Goal: Task Accomplishment & Management: Manage account settings

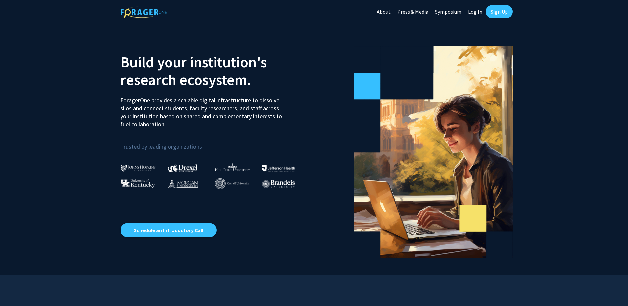
click at [500, 11] on link "Sign Up" at bounding box center [499, 11] width 27 height 13
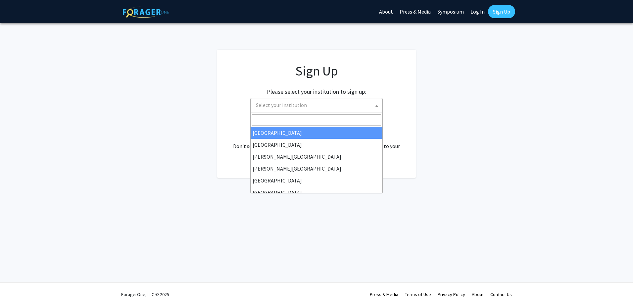
click at [260, 104] on span "Select your institution" at bounding box center [281, 105] width 51 height 7
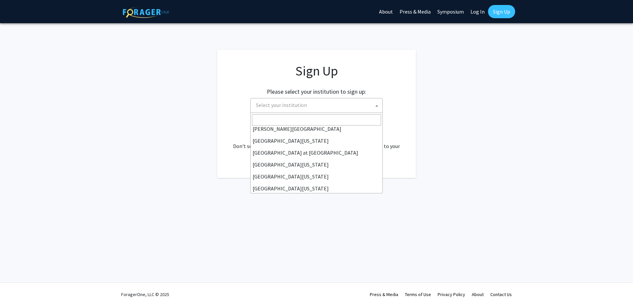
scroll to position [232, 0]
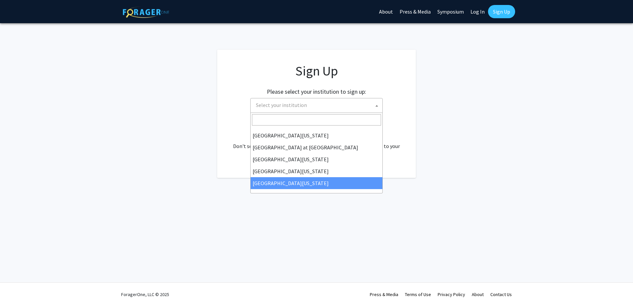
select select "33"
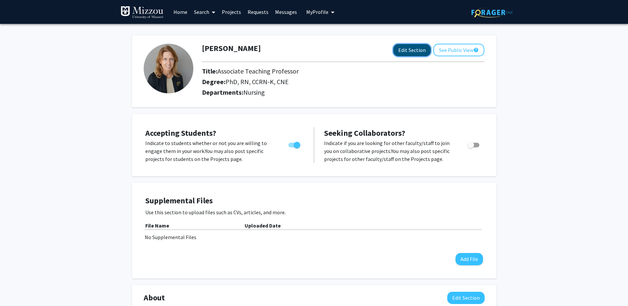
click at [407, 52] on button "Edit Section" at bounding box center [412, 50] width 37 height 12
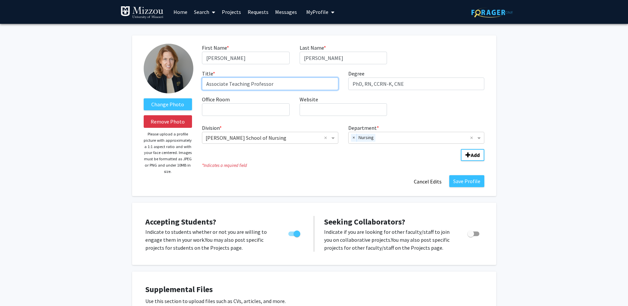
click at [229, 82] on input "Associate Teaching Professor" at bounding box center [270, 84] width 136 height 13
type input "Teaching Professor"
click at [390, 83] on input "PhD, RN, CCRN-K, CNE" at bounding box center [417, 84] width 136 height 13
type input "PhD, RN, CCRN, CNE"
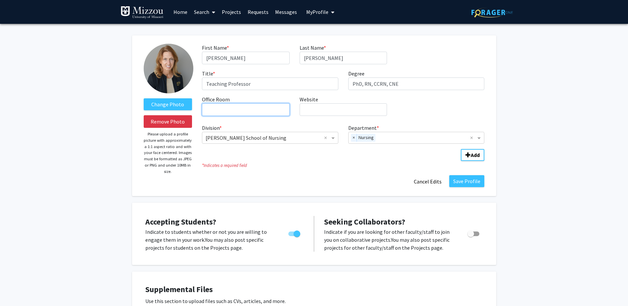
click at [215, 111] on input "Office Room required" at bounding box center [245, 109] width 87 height 13
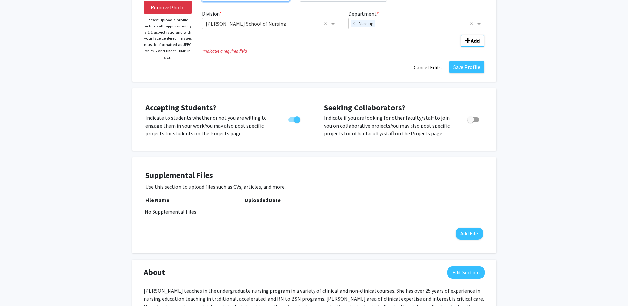
scroll to position [66, 0]
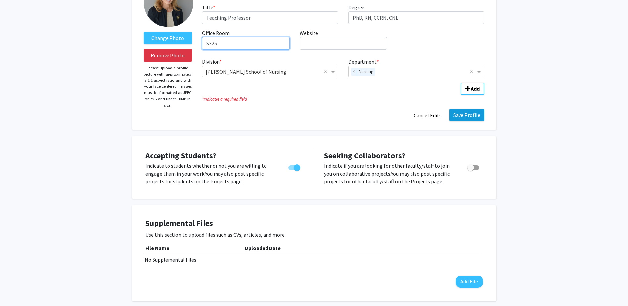
type input "S325"
click at [474, 114] on button "Save Profile" at bounding box center [467, 115] width 35 height 12
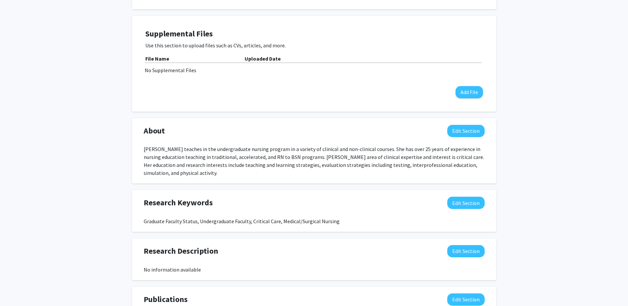
scroll to position [199, 0]
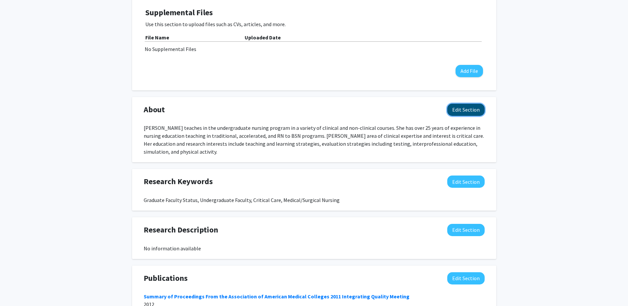
click at [465, 111] on button "Edit Section" at bounding box center [466, 110] width 37 height 12
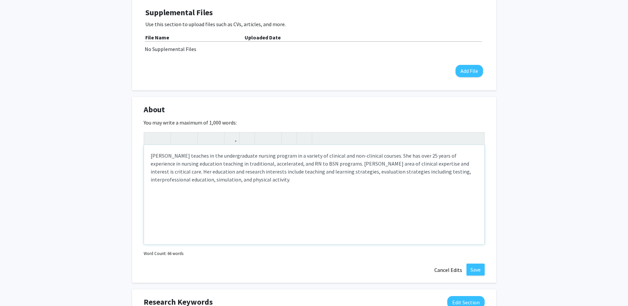
click at [416, 156] on div "[PERSON_NAME] teaches in the undergraduate nursing program in a variety of clin…" at bounding box center [314, 194] width 341 height 99
click at [452, 176] on div "[PERSON_NAME] teaches in the undergraduate nursing program in a variety of clin…" at bounding box center [314, 194] width 341 height 99
type textarea "[PERSON_NAME] teaches in the undergraduate nursing program in a variety of clin…"
click at [475, 267] on button "Save" at bounding box center [476, 270] width 18 height 12
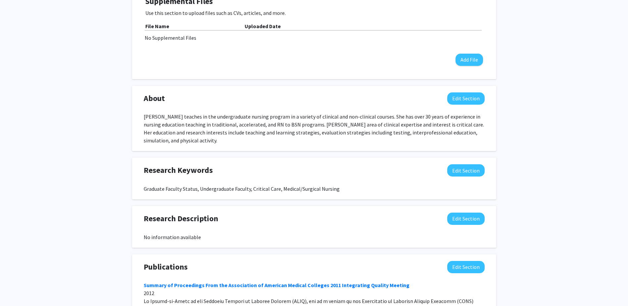
scroll to position [166, 0]
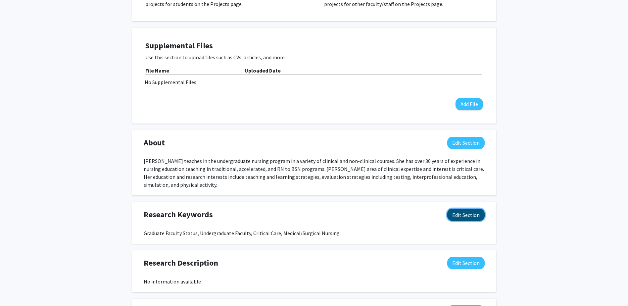
click at [465, 215] on button "Edit Section" at bounding box center [466, 215] width 37 height 12
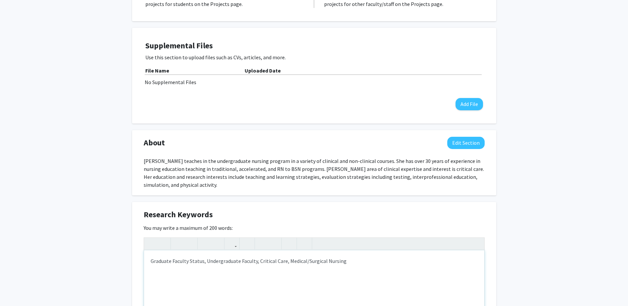
click at [345, 262] on div "Graduate Faculty Status, Undergraduate Faculty, Critical Care, Medical/Surgical…" at bounding box center [314, 299] width 341 height 99
click at [429, 262] on div "Graduate Faculty Status, Undergraduate Faculty, Critical Care, Medical/Surgical…" at bounding box center [314, 299] width 341 height 99
type textarea "Graduate Faculty Status, Undergraduate Faculty, Critical Care, Medical/Surgical…"
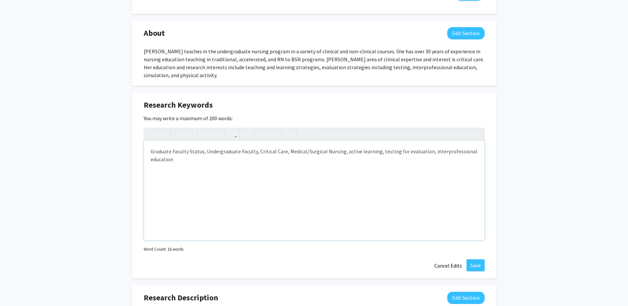
scroll to position [298, 0]
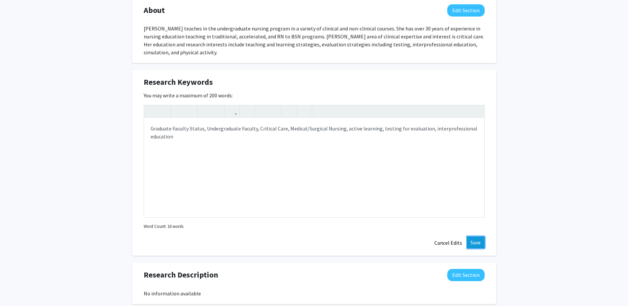
click at [479, 242] on button "Save" at bounding box center [476, 243] width 18 height 12
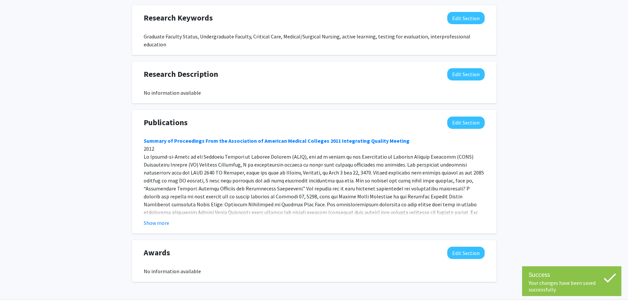
scroll to position [372, 0]
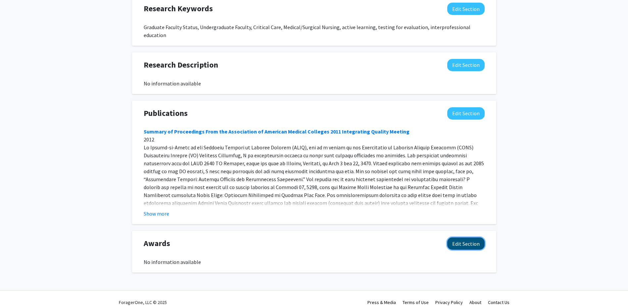
click at [467, 238] on button "Edit Section" at bounding box center [466, 244] width 37 height 12
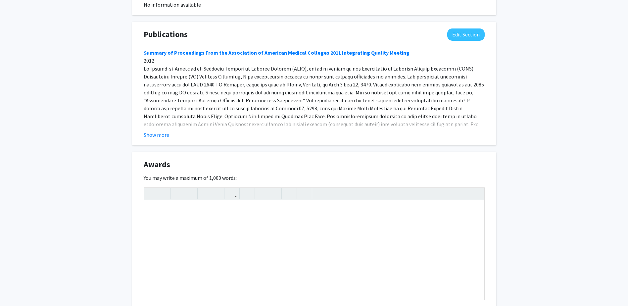
scroll to position [471, 0]
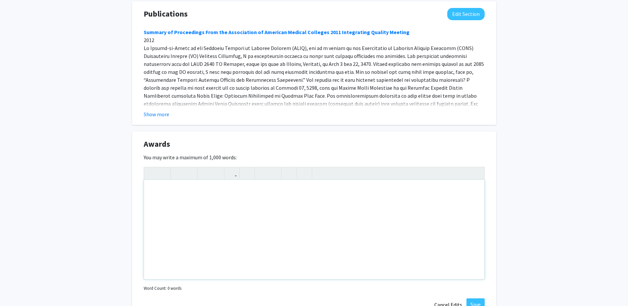
paste div "Note to users with screen readers: Please deactivate our accessibility plugin f…"
type textarea "<l>Ipsumdolors Ametconse Adipisc Elits DO Eiusmod Tempori Utlabor Etdo 7304, Ma…"
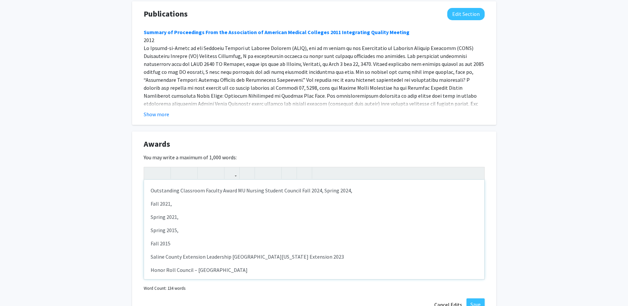
click at [150, 196] on div "Outstanding Classroom Faculty Award MU Nursing Student Council Fall 2024, Sprin…" at bounding box center [314, 229] width 341 height 99
click at [151, 200] on p "Spring 2021," at bounding box center [314, 204] width 327 height 8
click at [151, 200] on p "Spring 2015," at bounding box center [314, 204] width 327 height 8
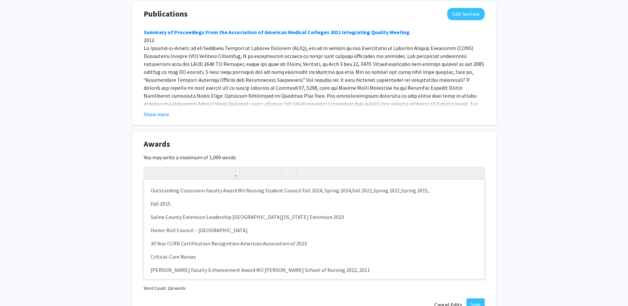
click at [150, 195] on div "Outstanding Classroom Faculty Award MU Nursing Student Council Fall 2024, Sprin…" at bounding box center [314, 229] width 341 height 99
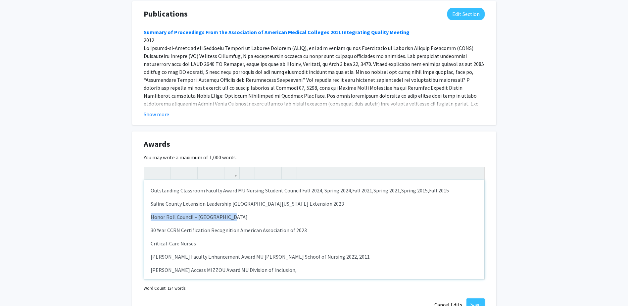
drag, startPoint x: 228, startPoint y: 208, endPoint x: 147, endPoint y: 211, distance: 80.9
click at [147, 211] on div "Outstanding Classroom Faculty Award MU Nursing Student Council Fall 2024, Sprin…" at bounding box center [314, 229] width 341 height 99
click at [300, 200] on p "Saline County Extension Leadership [GEOGRAPHIC_DATA][US_STATE] Extension 2023" at bounding box center [314, 204] width 327 height 8
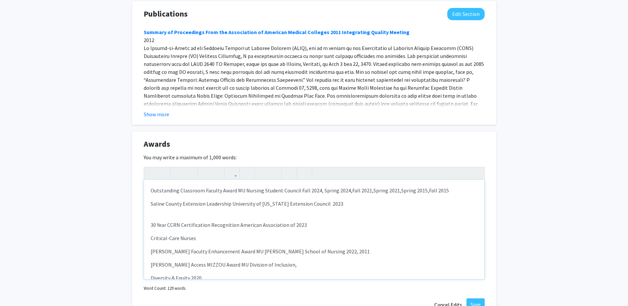
click at [230, 200] on p "Saline County Extension Leadership University of [US_STATE] Extension Council 2…" at bounding box center [314, 204] width 327 height 8
click at [153, 205] on div "Outstanding Classroom Faculty Award MU Nursing Student Council Fall 2024, Sprin…" at bounding box center [314, 229] width 341 height 99
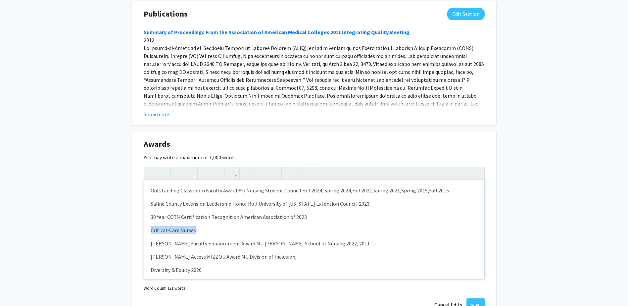
drag, startPoint x: 195, startPoint y: 223, endPoint x: 150, endPoint y: 221, distance: 45.1
click at [150, 221] on div "Outstanding Classroom Faculty Award MU Nursing Student Council Fall 2024, Sprin…" at bounding box center [314, 229] width 341 height 99
click at [291, 213] on p "30 Year CCRN Certification Recognition American Association of 2023" at bounding box center [314, 217] width 327 height 8
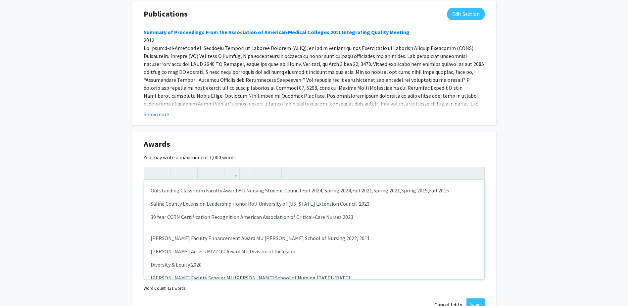
click at [156, 220] on div "Outstanding Classroom Faculty Award MU Nursing Student Council Fall 2024, Sprin…" at bounding box center [314, 229] width 341 height 99
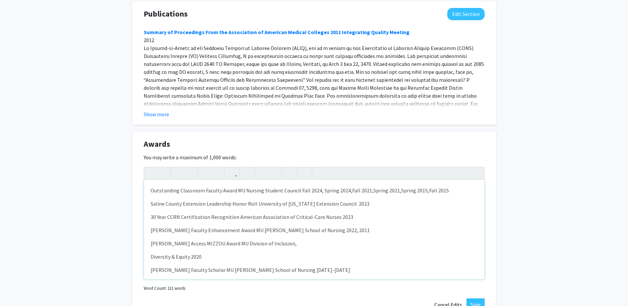
click at [151, 253] on p "Diversity & Equity 2020" at bounding box center [314, 257] width 327 height 8
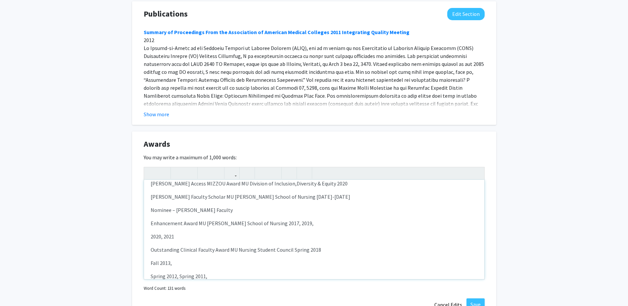
scroll to position [60, 0]
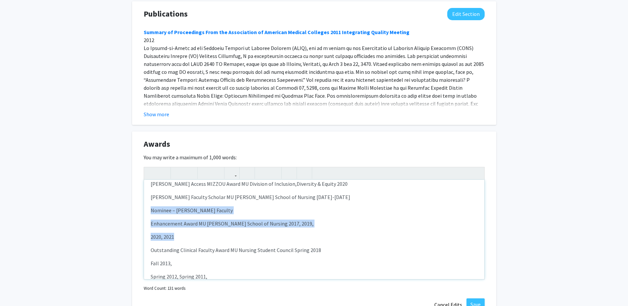
drag, startPoint x: 180, startPoint y: 230, endPoint x: 147, endPoint y: 200, distance: 45.3
click at [147, 200] on div "Outstanding Classroom Faculty Award MU Nursing Student Council Fall 2024, Sprin…" at bounding box center [314, 229] width 341 height 99
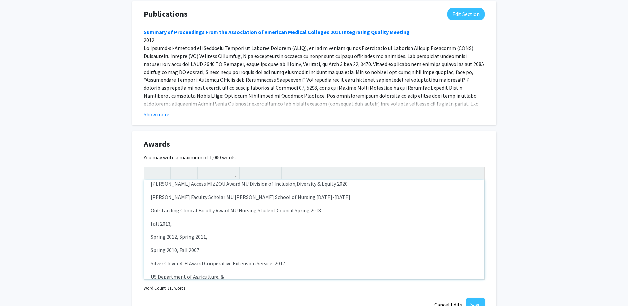
click at [151, 220] on p "Fall 2013," at bounding box center [314, 224] width 327 height 8
click at [151, 220] on p "Spring 2012, Spring 2011," at bounding box center [314, 224] width 327 height 8
click at [151, 220] on p "Spring 2010, Fall 2007" at bounding box center [314, 224] width 327 height 8
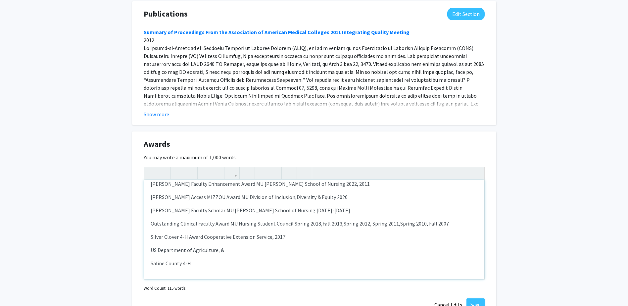
click at [272, 233] on p "Silver Clover 4-H Award Cooperative Extension Service, 2017" at bounding box center [314, 237] width 327 height 8
click at [151, 259] on p "Saline County 4-H" at bounding box center [314, 263] width 327 height 8
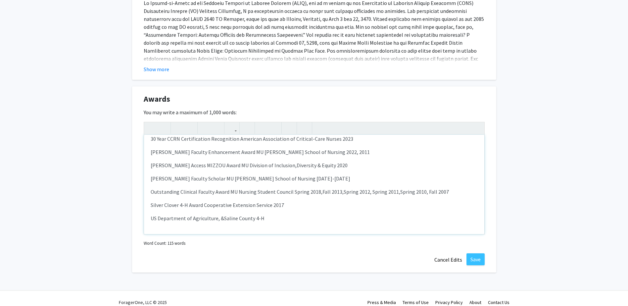
scroll to position [483, 0]
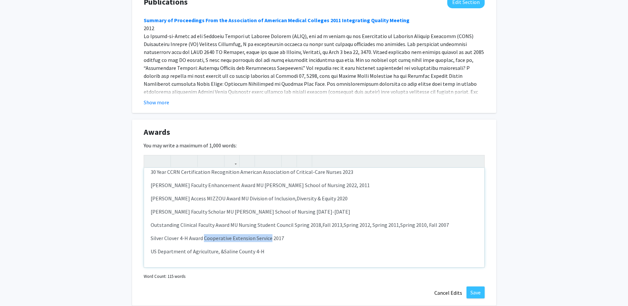
drag, startPoint x: 270, startPoint y: 231, endPoint x: 204, endPoint y: 232, distance: 65.6
click at [204, 234] on p "Silver Clover 4-H Award Cooperative Extension Service 2017" at bounding box center [314, 238] width 327 height 8
drag, startPoint x: 216, startPoint y: 231, endPoint x: 126, endPoint y: 231, distance: 89.8
click at [332, 247] on p "US Department of Agriculture, & Saline County 4-H Cooperative Extension Service" at bounding box center [314, 251] width 327 height 8
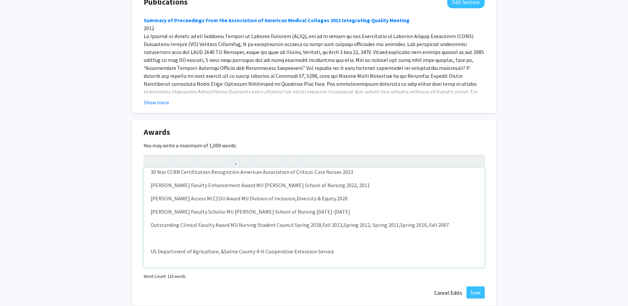
scroll to position [28, 0]
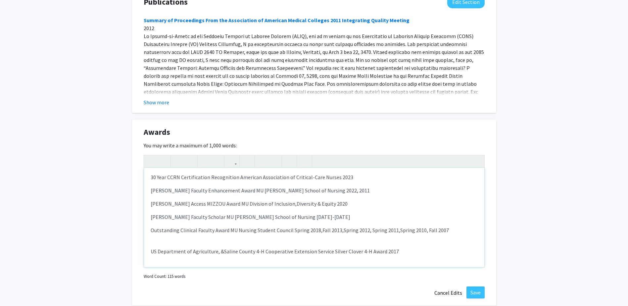
click at [169, 233] on div "Outstanding Classroom Faculty Award MU Nursing Student Council Fall 2024, Sprin…" at bounding box center [314, 217] width 341 height 99
type textarea "<p>Outstanding Classroom Faculty Award MU Nursing Student Council Fall 2024, Sp…"
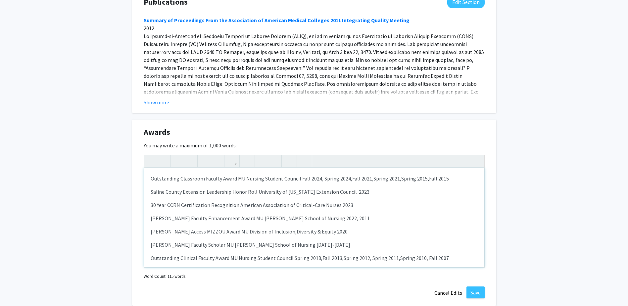
scroll to position [20, 0]
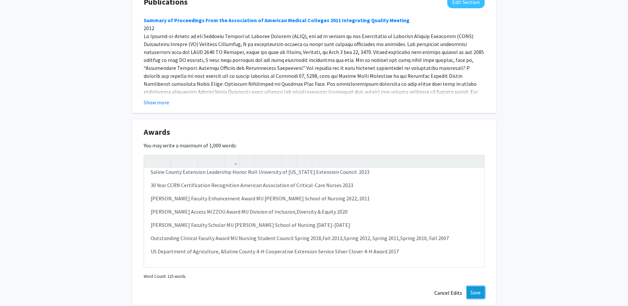
click at [475, 287] on button "Save" at bounding box center [476, 293] width 18 height 12
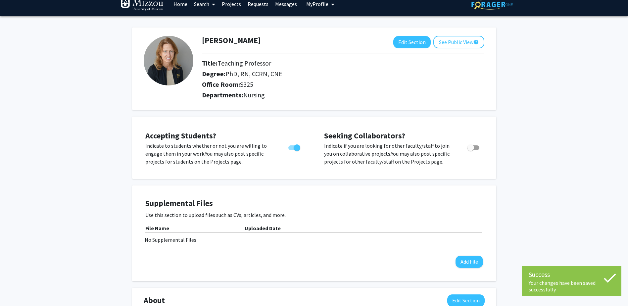
scroll to position [0, 0]
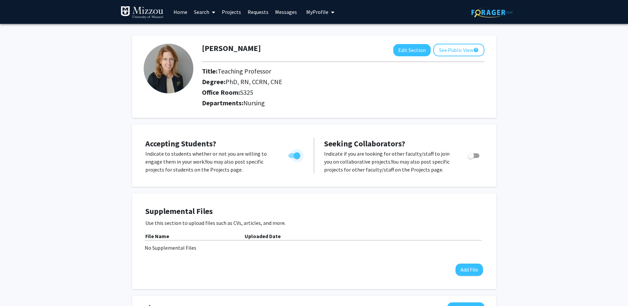
click at [297, 155] on span "Toggle" at bounding box center [297, 155] width 7 height 7
click at [292, 158] on input "Would you like to permit student requests?" at bounding box center [292, 158] width 0 height 0
click at [291, 156] on span "Toggle" at bounding box center [292, 155] width 7 height 7
click at [292, 158] on input "Would you like to permit student requests?" at bounding box center [292, 158] width 0 height 0
checkbox input "true"
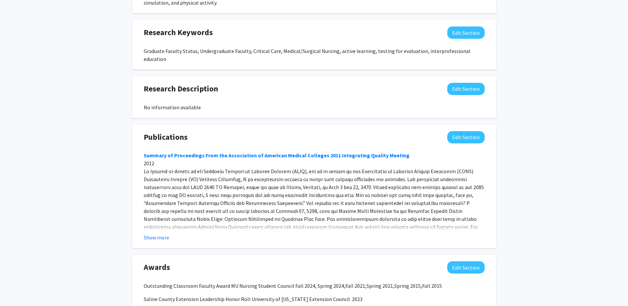
scroll to position [454, 0]
